Goal: Contribute content

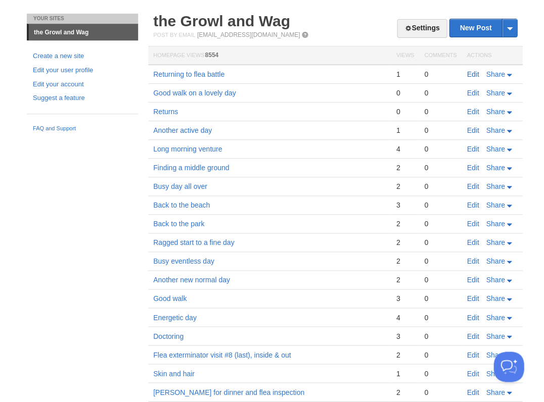
click at [473, 73] on link "Edit" at bounding box center [472, 74] width 12 height 8
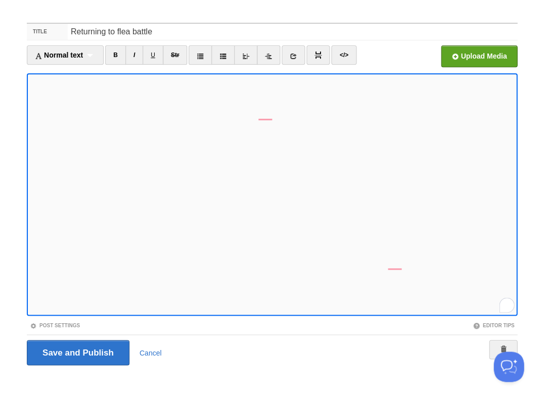
scroll to position [630, 0]
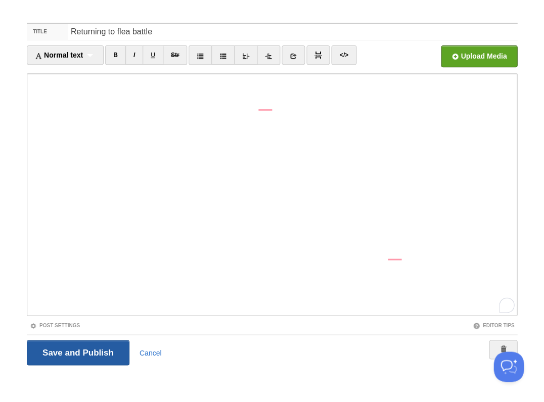
click at [67, 350] on input "Save and Publish" at bounding box center [78, 352] width 103 height 25
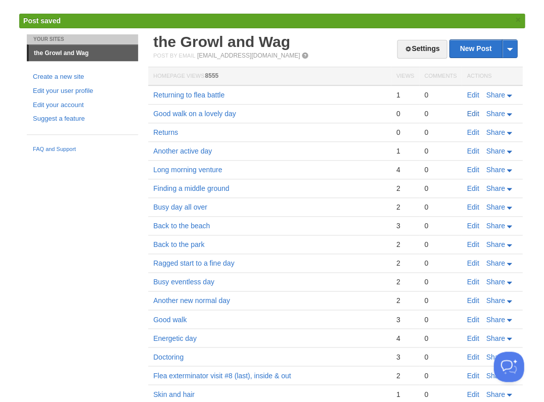
click at [476, 110] on link "Edit" at bounding box center [472, 114] width 12 height 8
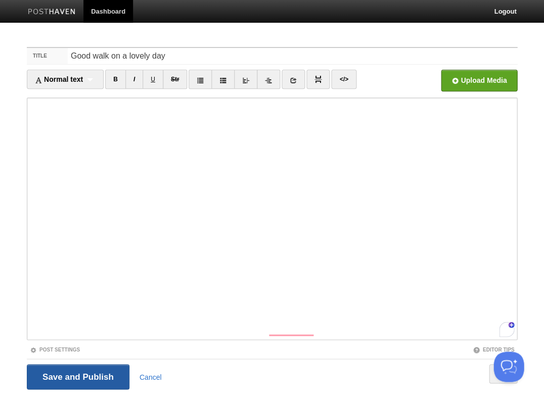
click at [57, 380] on input "Save and Publish" at bounding box center [78, 376] width 103 height 25
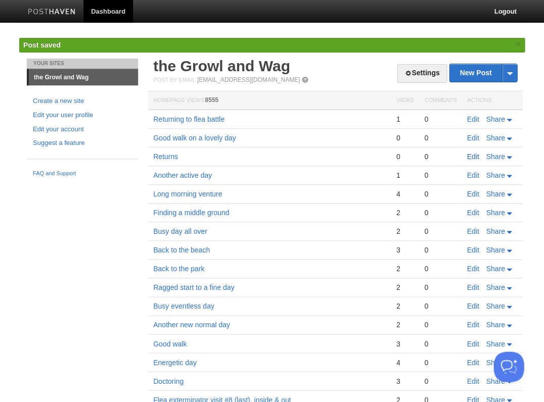
click at [469, 153] on link "Edit" at bounding box center [472, 157] width 12 height 8
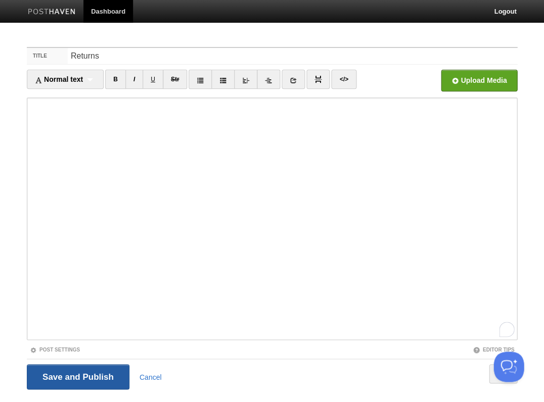
click at [76, 374] on input "Save and Publish" at bounding box center [78, 376] width 103 height 25
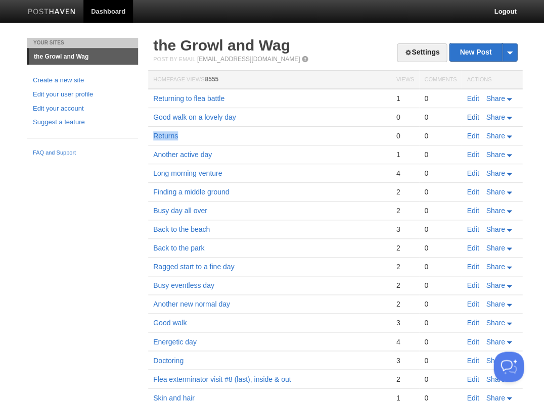
click at [469, 115] on link "Edit" at bounding box center [472, 117] width 12 height 8
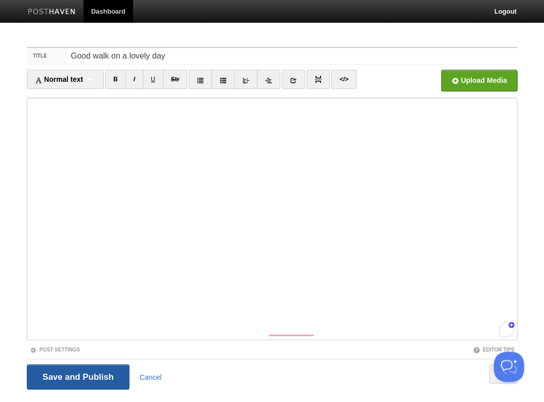
click at [71, 375] on input "Save and Publish" at bounding box center [78, 376] width 103 height 25
